Goal: Information Seeking & Learning: Learn about a topic

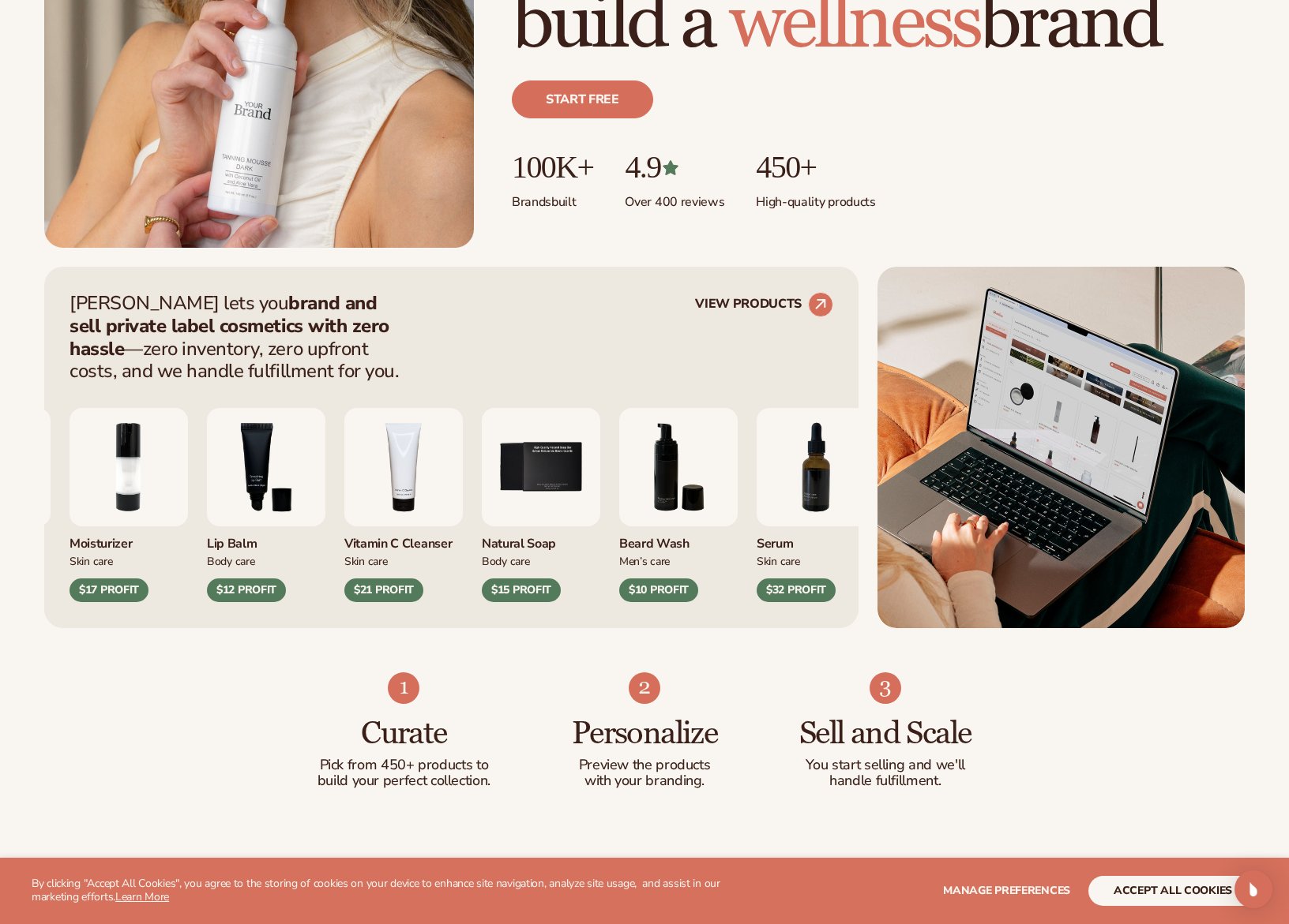
scroll to position [395, 0]
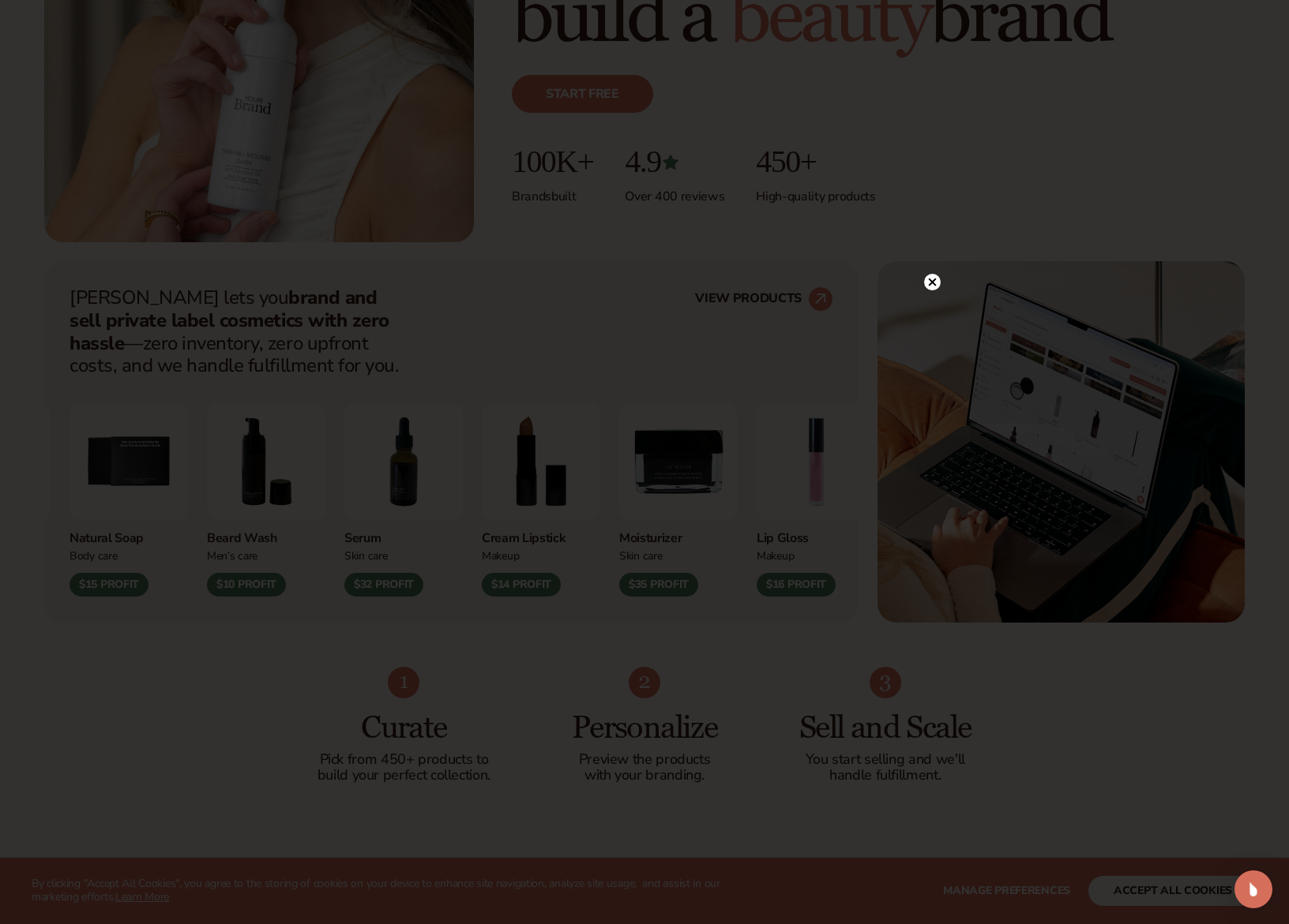
click at [932, 279] on circle at bounding box center [931, 281] width 17 height 17
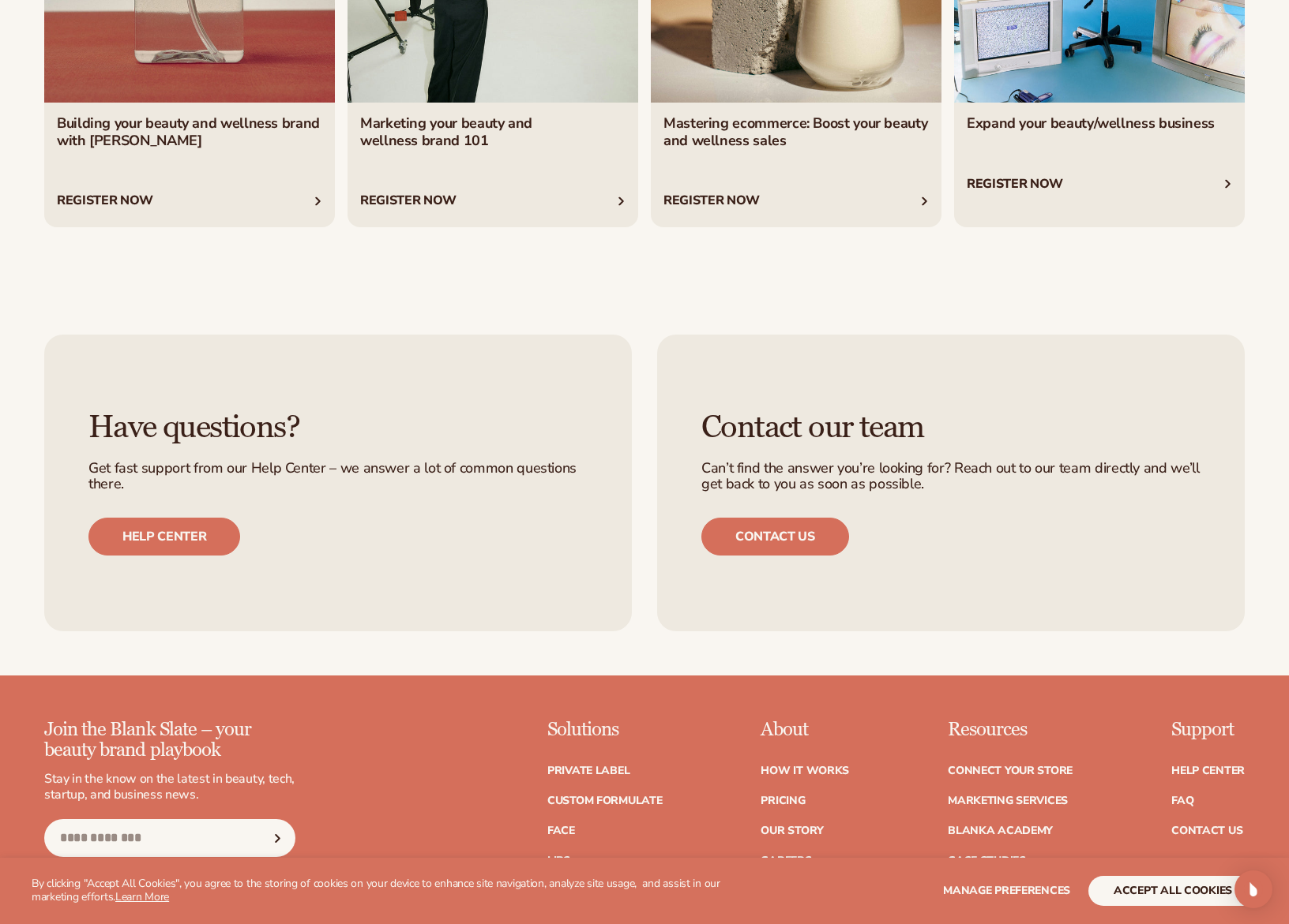
scroll to position [6403, 0]
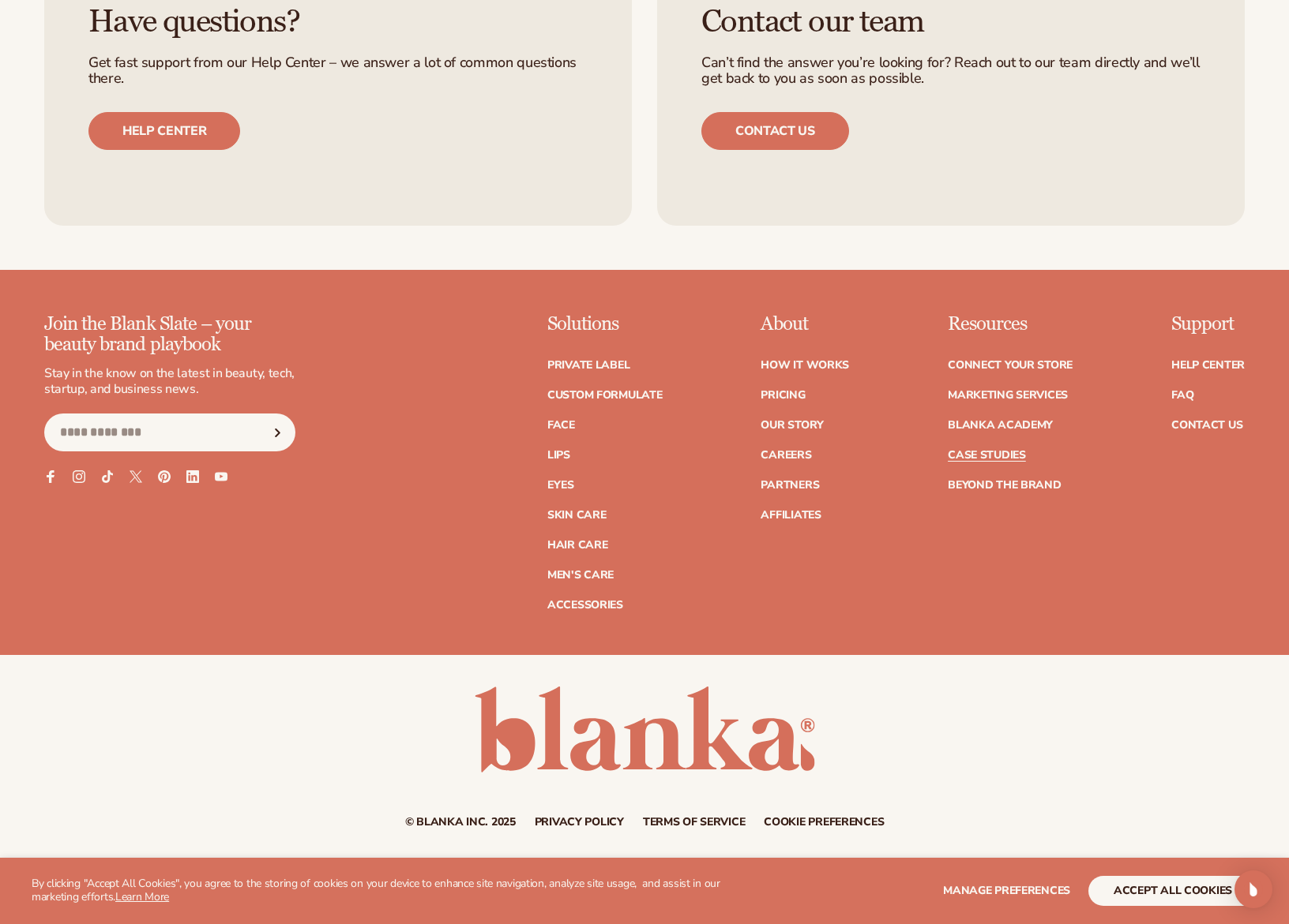
click at [1004, 454] on link "Case Studies" at bounding box center [987, 455] width 78 height 11
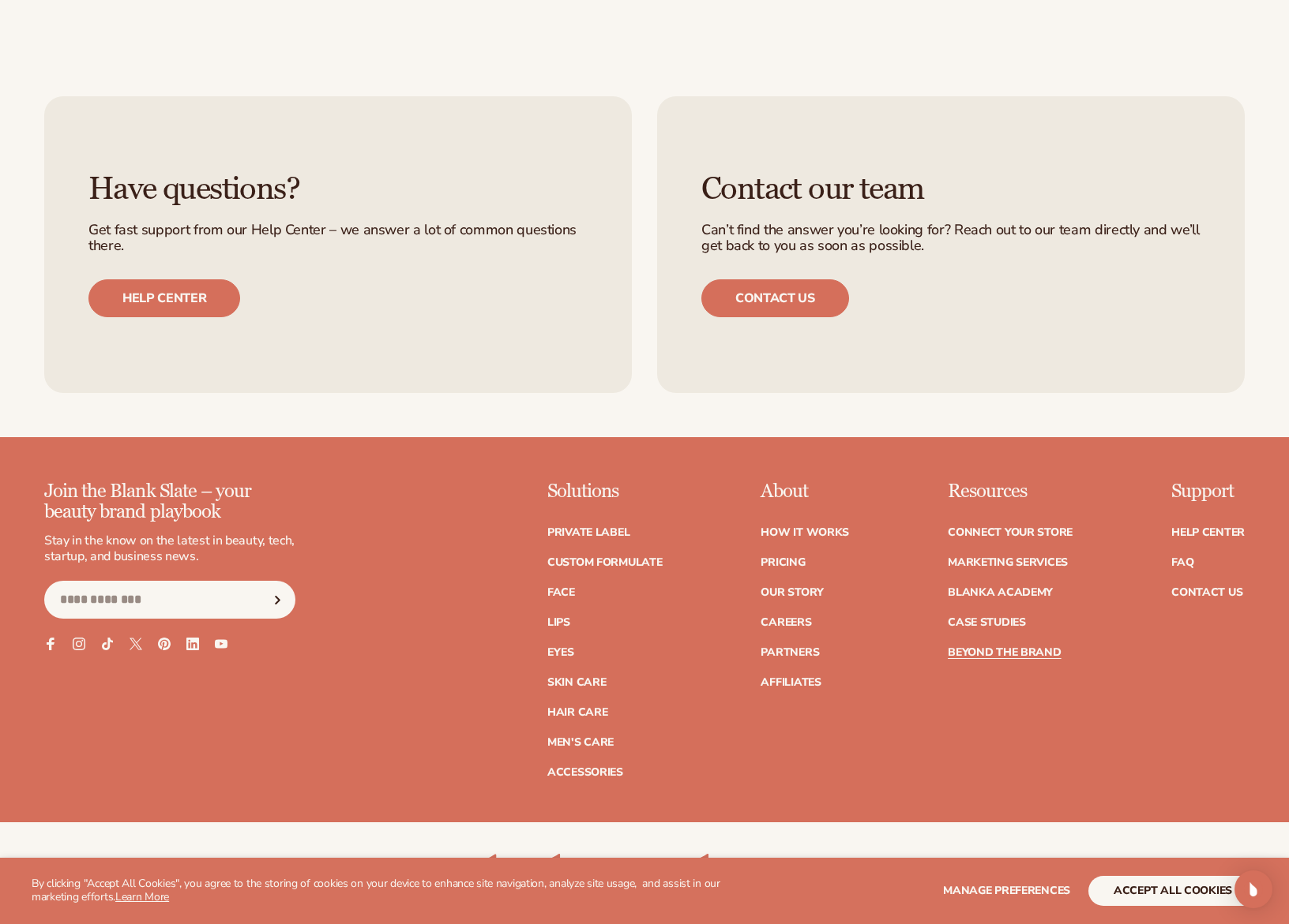
scroll to position [2534, 0]
